Goal: Information Seeking & Learning: Learn about a topic

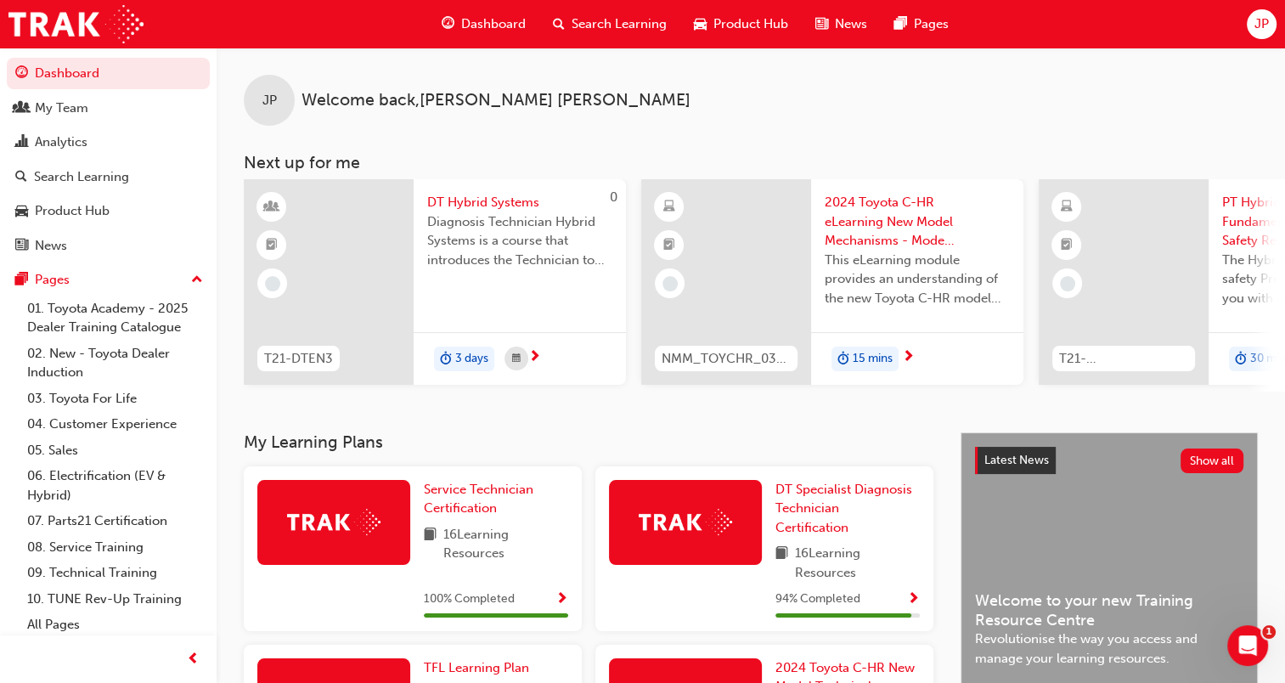
click at [480, 249] on span "Diagnosis Technician Hybrid Systems is a course that introduces the Technician …" at bounding box center [519, 241] width 185 height 58
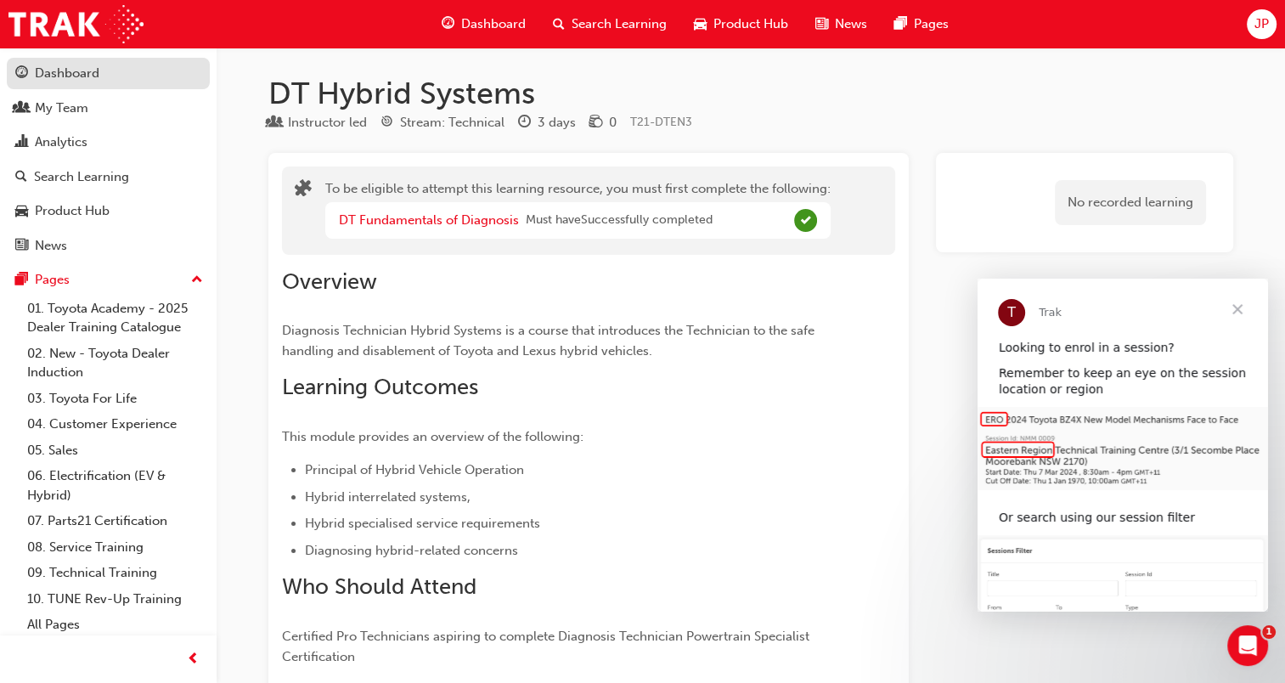
click at [76, 81] on div "Dashboard" at bounding box center [67, 74] width 65 height 20
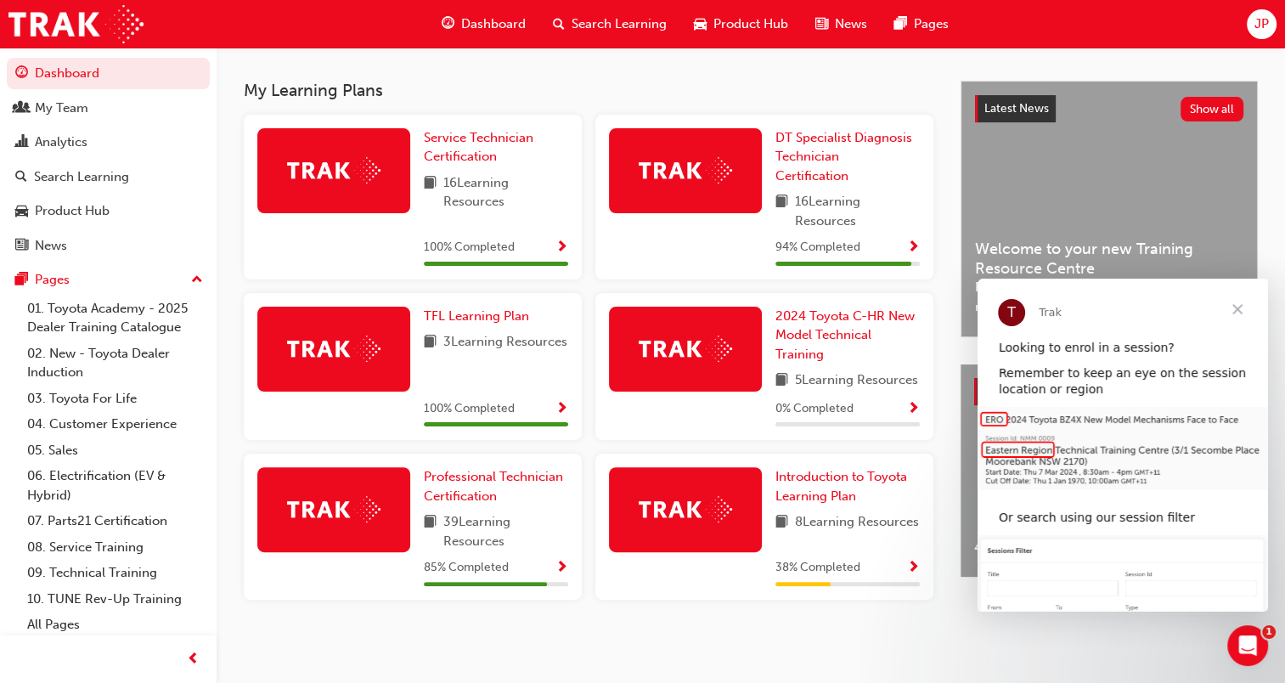
scroll to position [375, 0]
click at [915, 568] on span "Show Progress" at bounding box center [913, 568] width 13 height 15
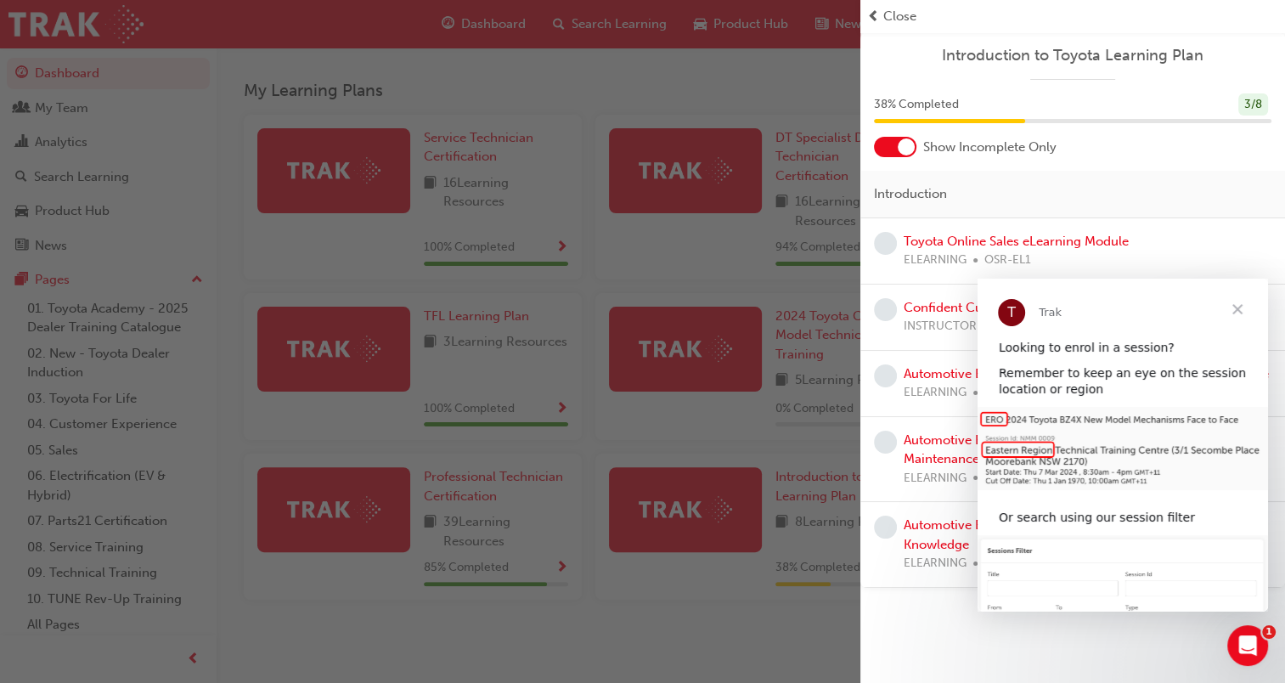
click at [1236, 307] on span "Close" at bounding box center [1237, 309] width 61 height 61
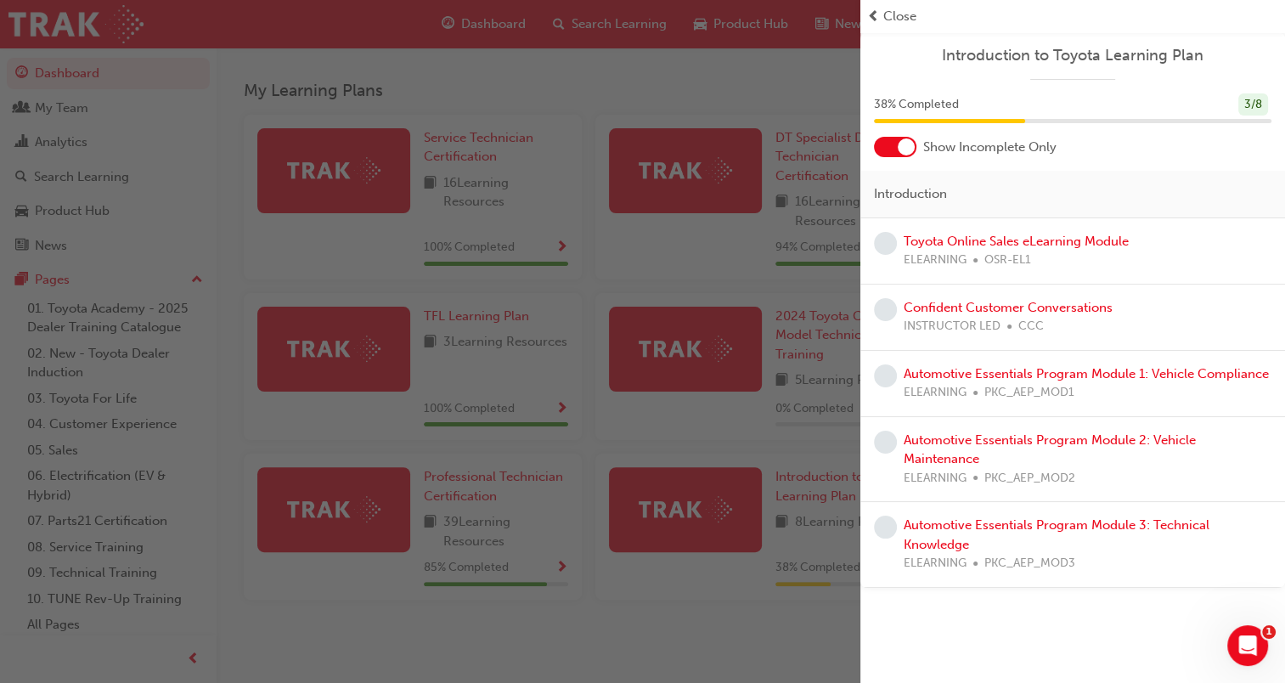
click at [845, 447] on div "button" at bounding box center [430, 341] width 860 height 683
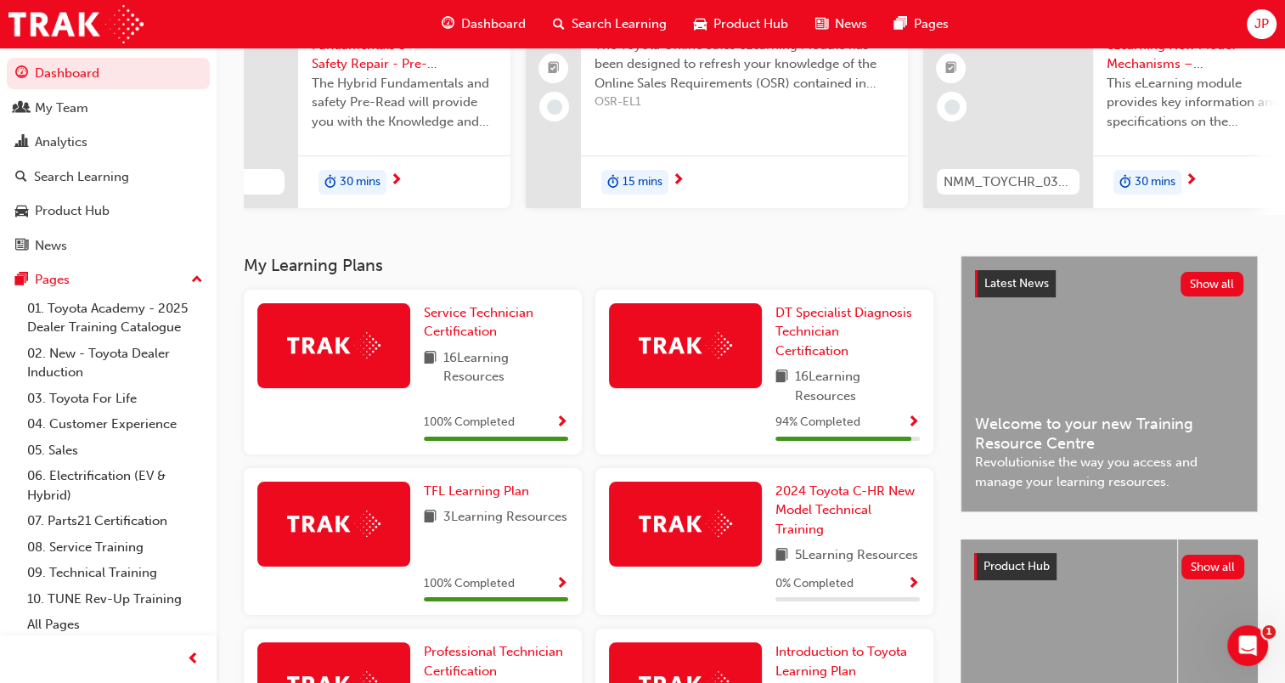
scroll to position [175, 0]
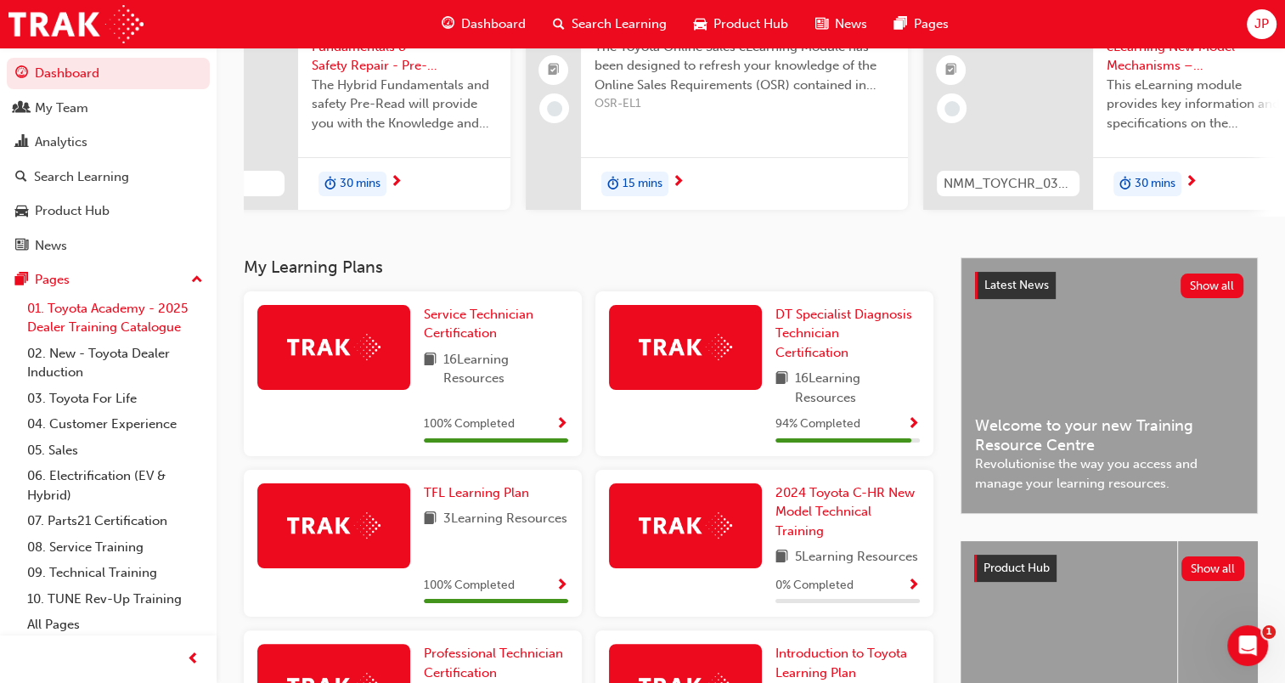
click at [140, 329] on link "01. Toyota Academy - 2025 Dealer Training Catalogue" at bounding box center [114, 318] width 189 height 45
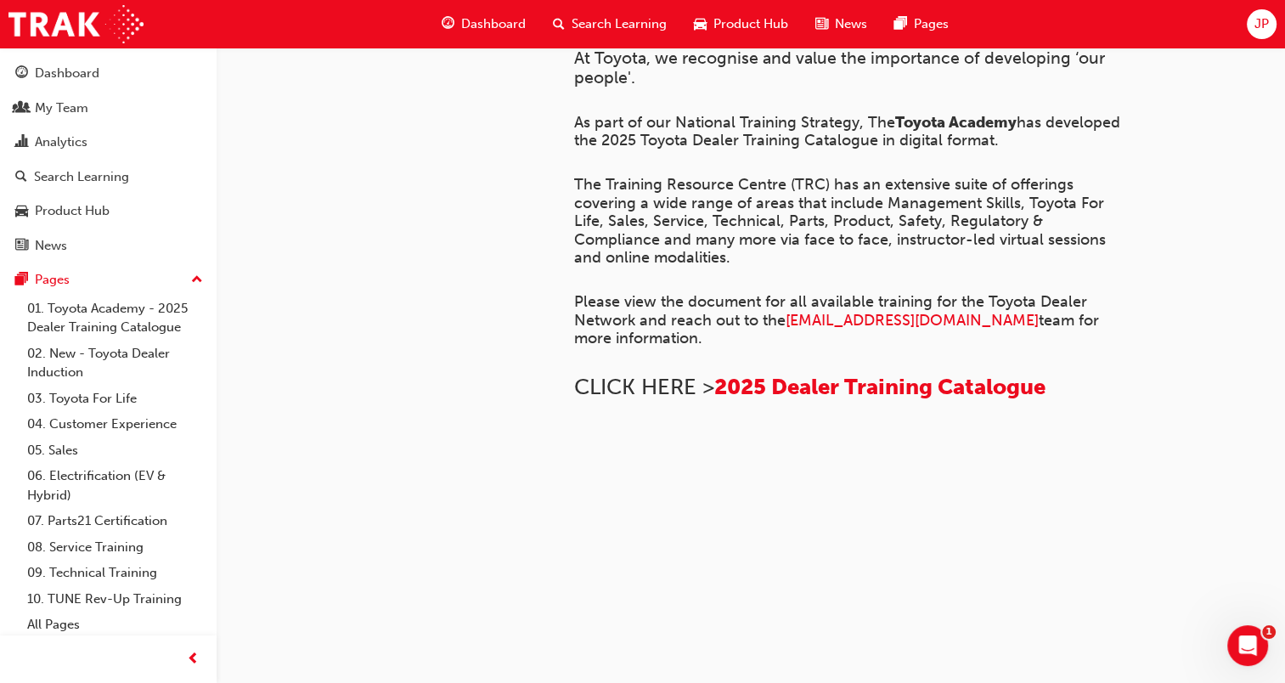
scroll to position [792, 0]
